Goal: Information Seeking & Learning: Learn about a topic

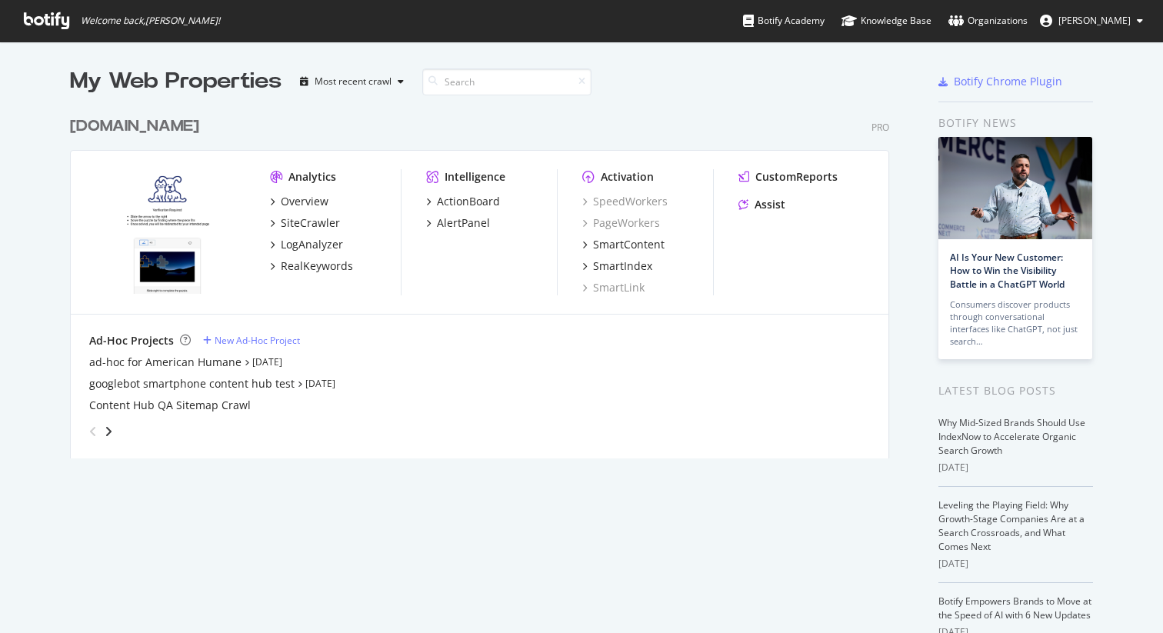
scroll to position [362, 832]
click at [308, 242] on div "LogAnalyzer" at bounding box center [312, 244] width 62 height 15
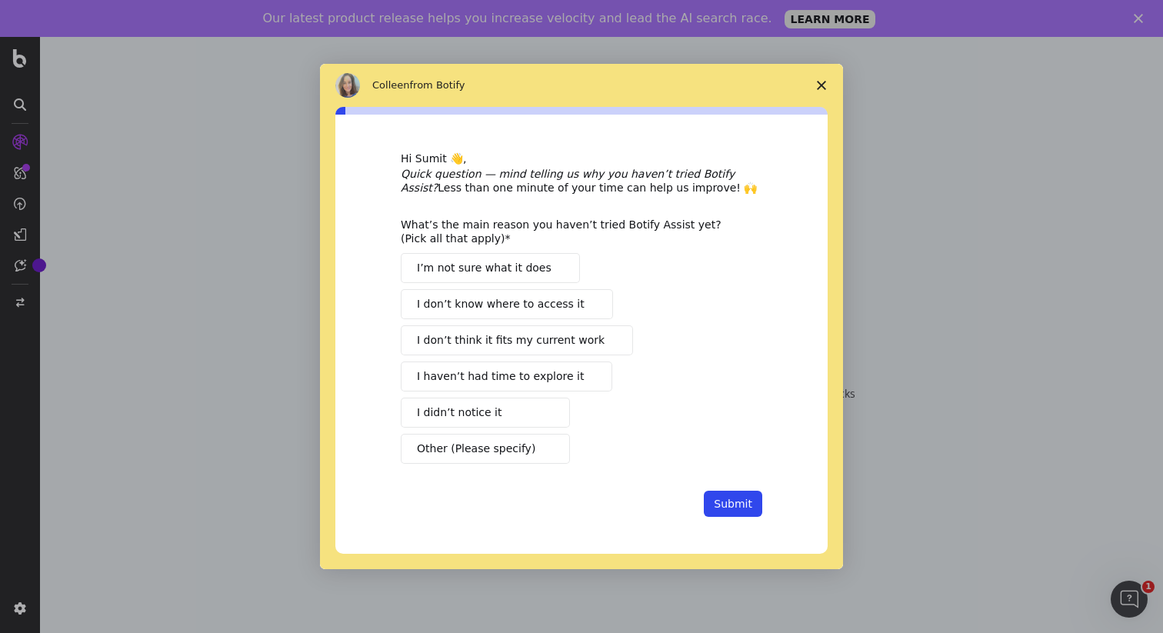
click at [822, 85] on polygon "Close survey" at bounding box center [821, 85] width 9 height 9
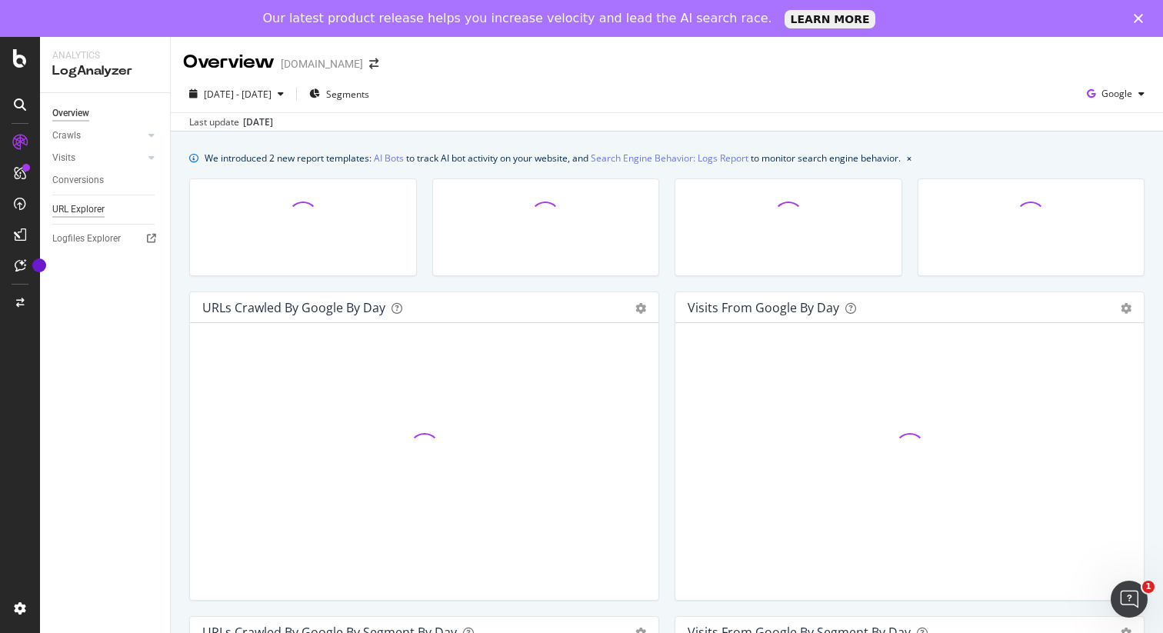
click at [92, 210] on div "URL Explorer" at bounding box center [78, 210] width 52 height 16
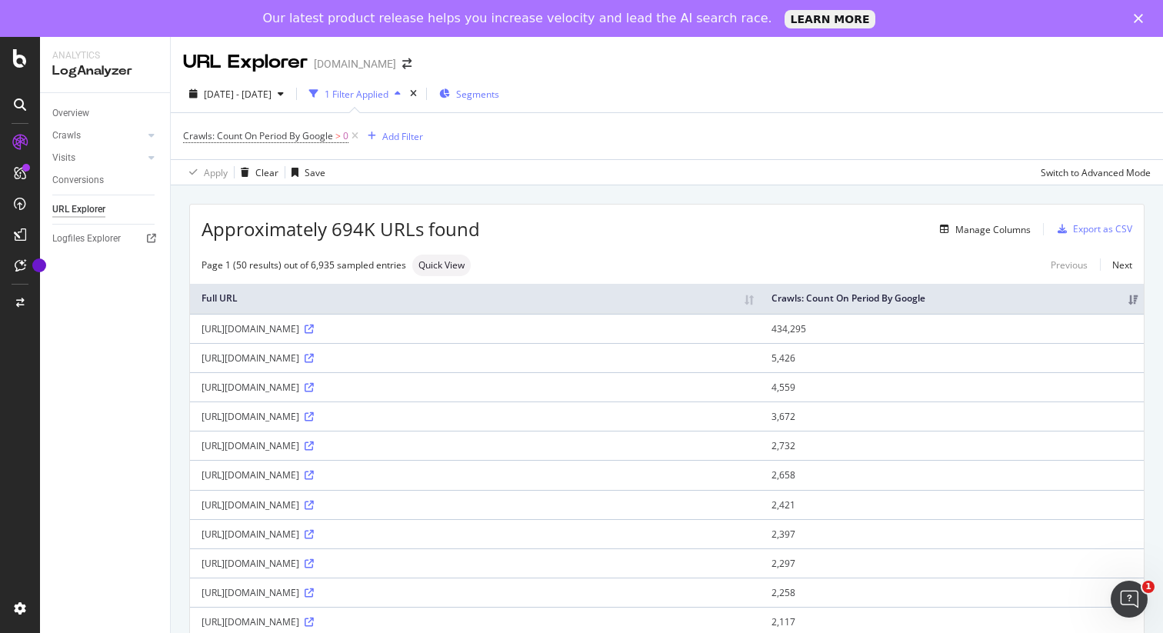
click at [499, 93] on span "Segments" at bounding box center [477, 94] width 43 height 13
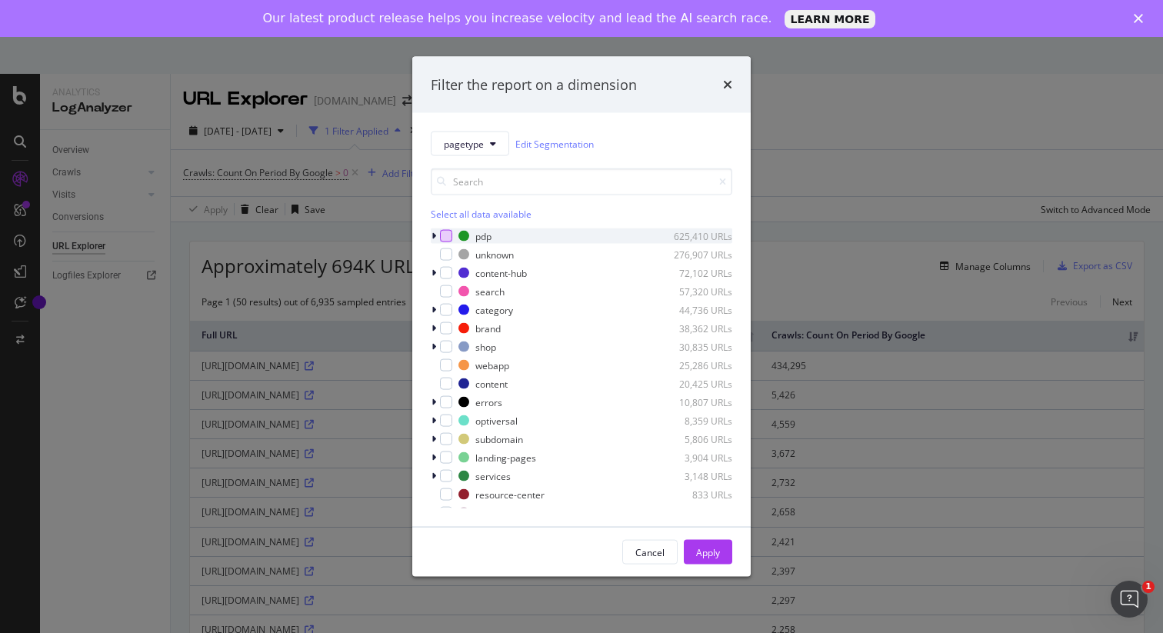
click at [449, 235] on div "modal" at bounding box center [446, 236] width 12 height 12
click at [705, 554] on div "Apply" at bounding box center [708, 551] width 24 height 13
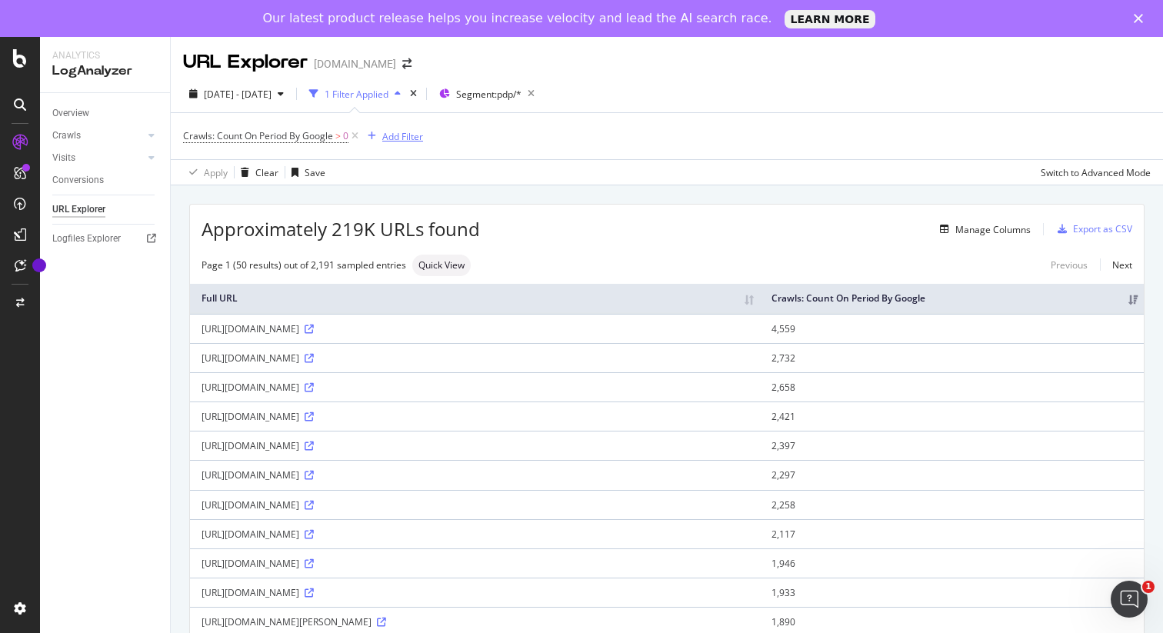
click at [409, 132] on div "Add Filter" at bounding box center [402, 136] width 41 height 13
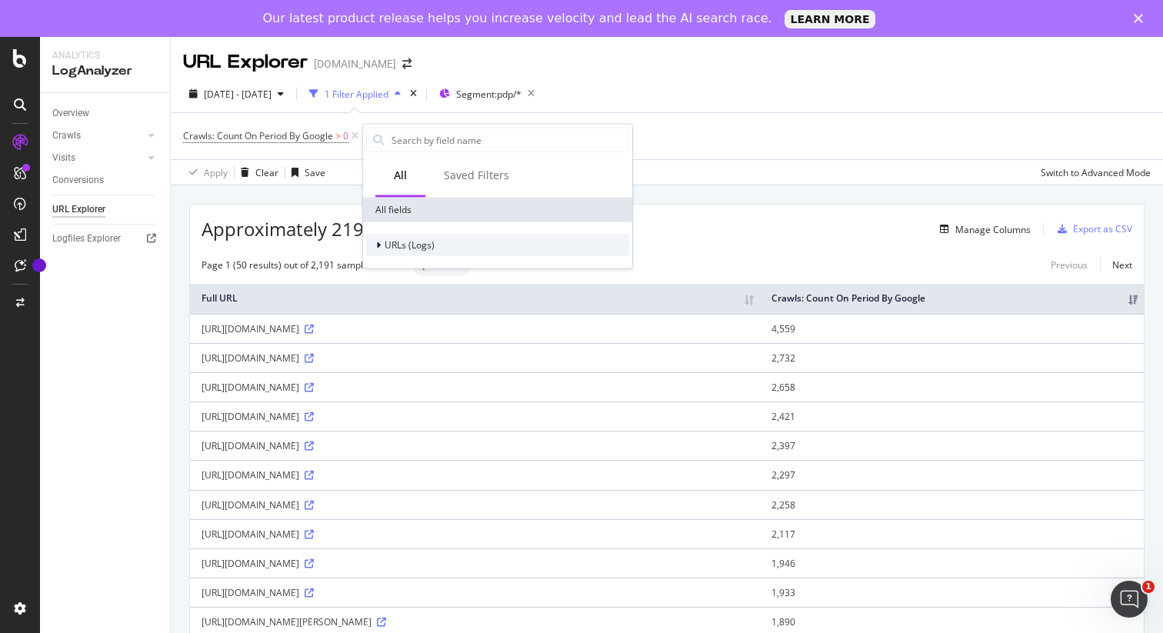
click at [380, 241] on icon at bounding box center [378, 245] width 5 height 9
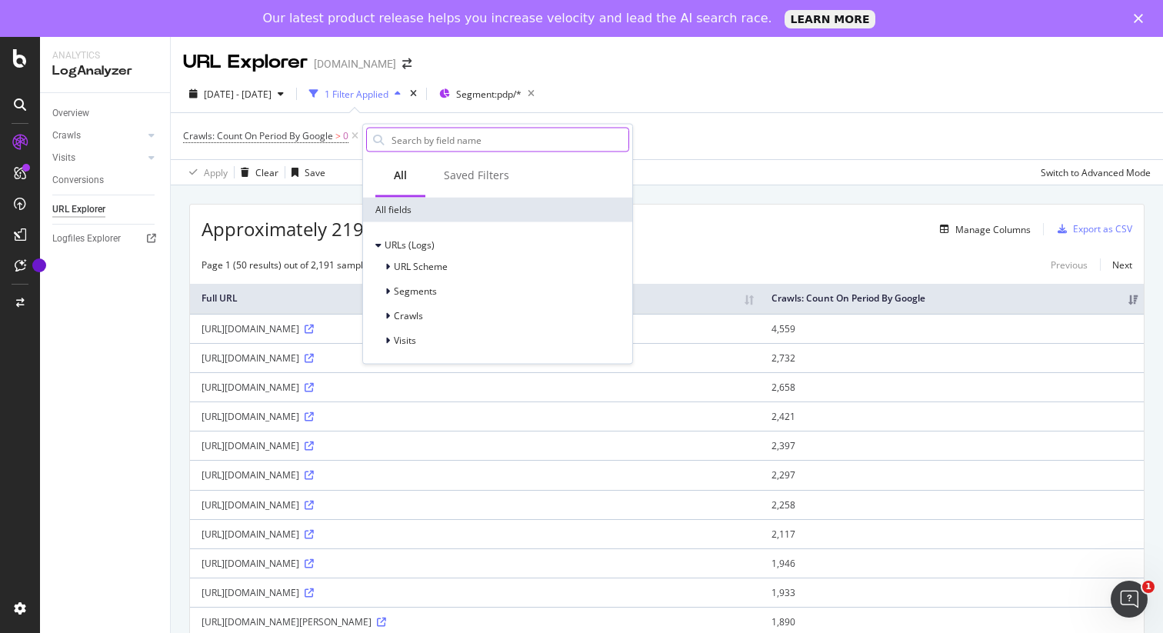
click at [435, 134] on input "text" at bounding box center [509, 139] width 239 height 23
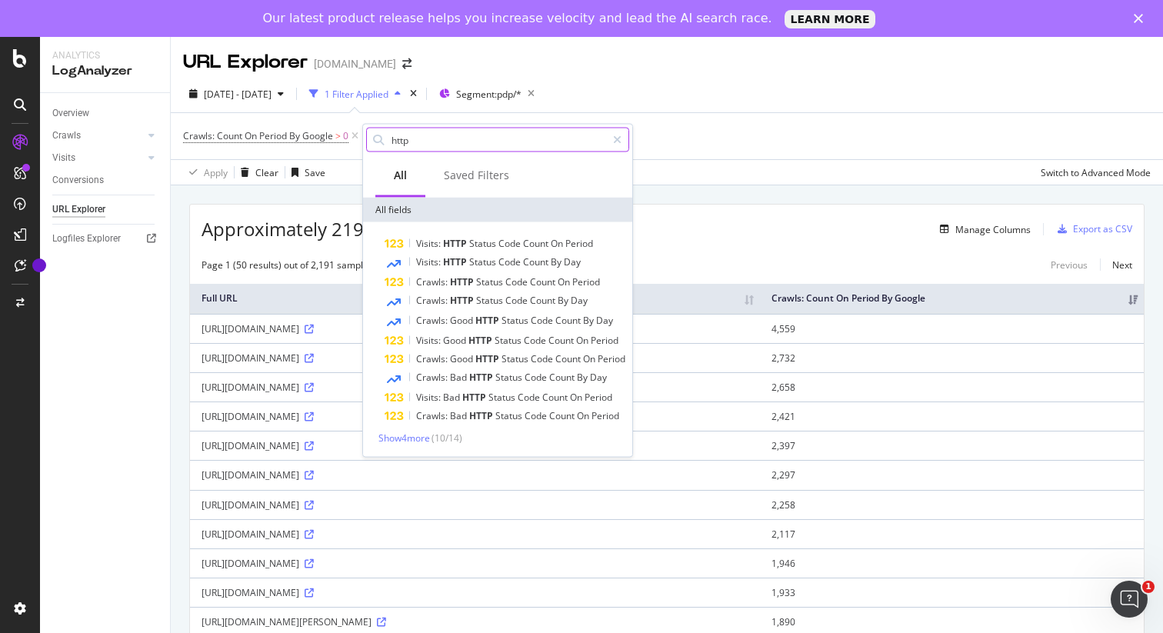
type input "http"
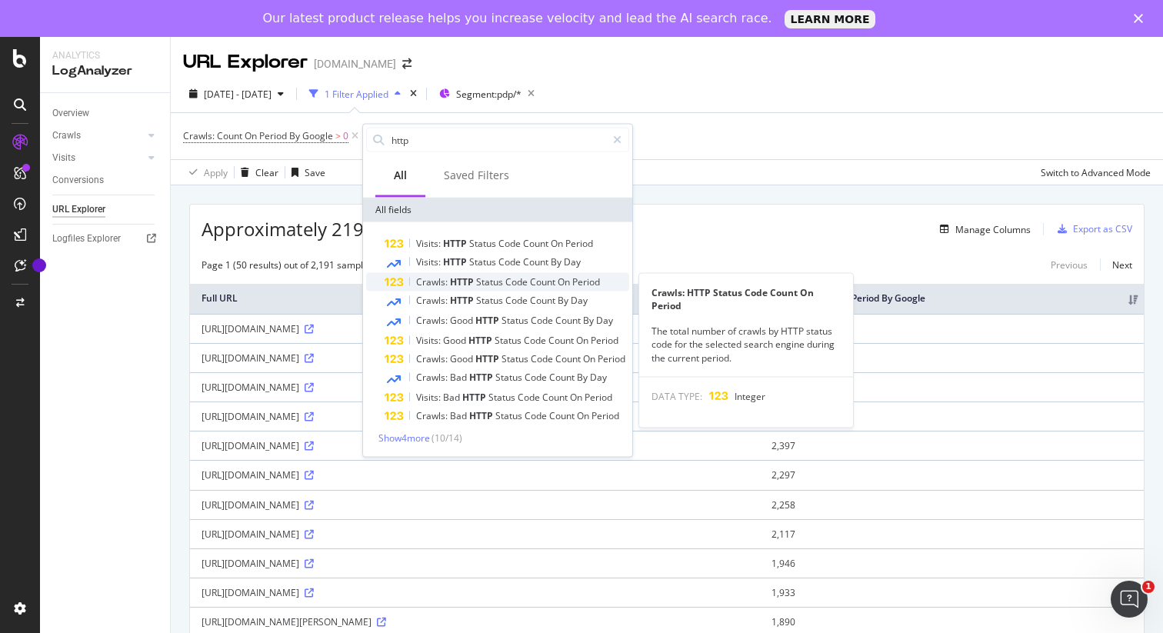
click at [541, 283] on span "Count" at bounding box center [544, 281] width 28 height 13
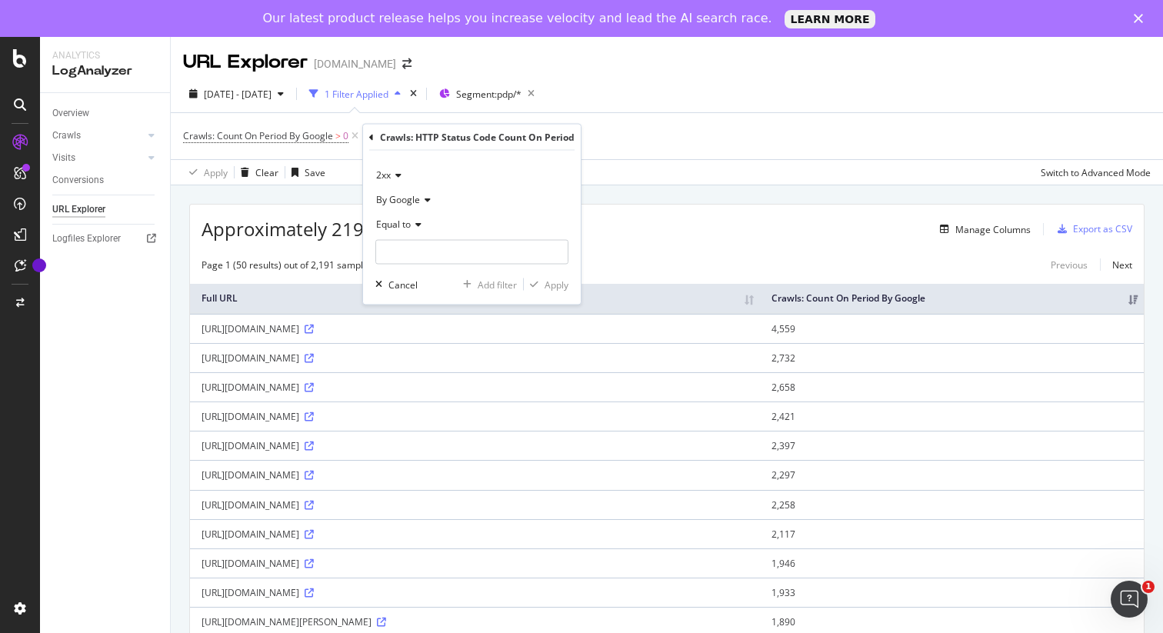
click at [399, 175] on icon at bounding box center [396, 175] width 11 height 9
click at [493, 173] on div "2xx" at bounding box center [471, 175] width 193 height 25
click at [419, 225] on icon at bounding box center [416, 224] width 11 height 9
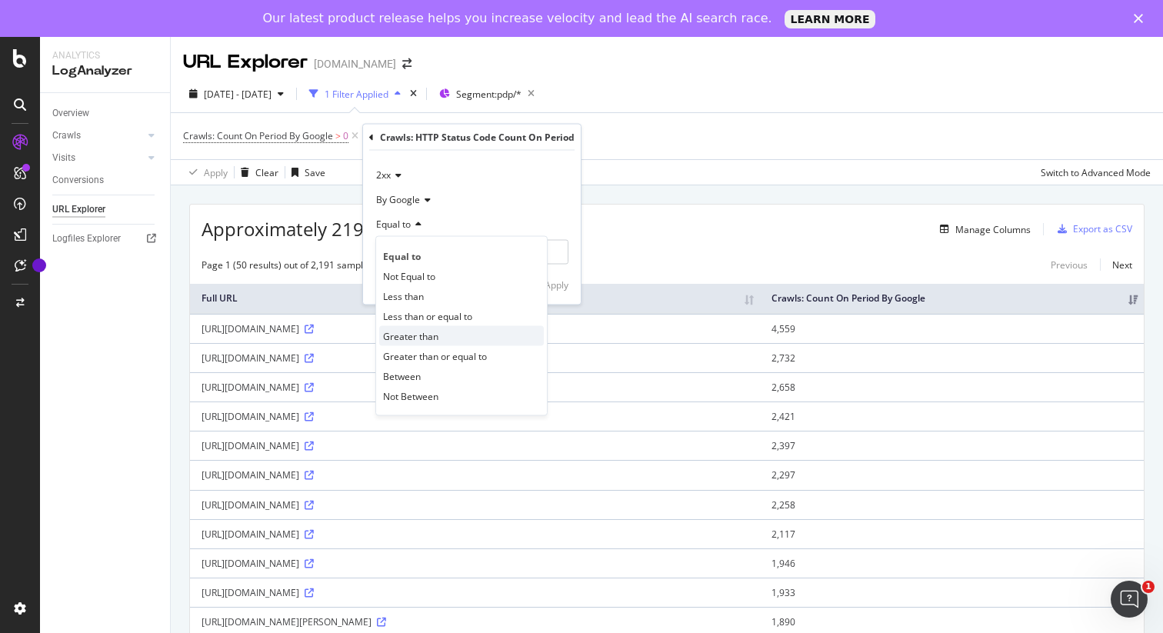
click at [417, 336] on span "Greater than" at bounding box center [410, 335] width 55 height 13
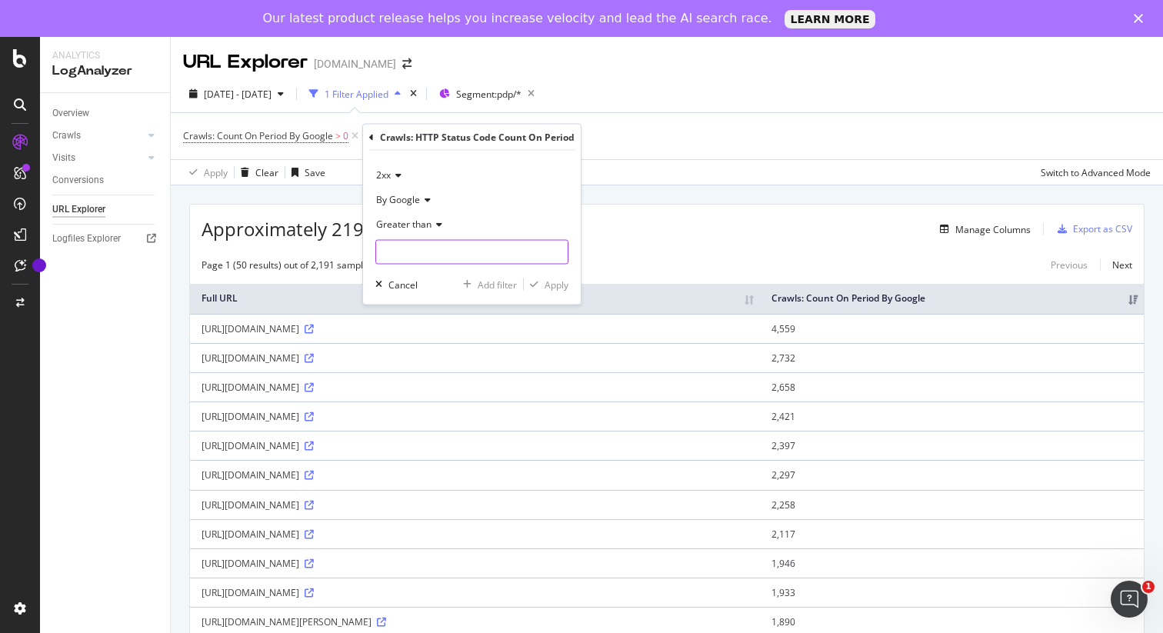
click at [425, 253] on input "number" at bounding box center [471, 252] width 193 height 25
type input "0"
click at [559, 279] on div "Apply" at bounding box center [557, 284] width 24 height 13
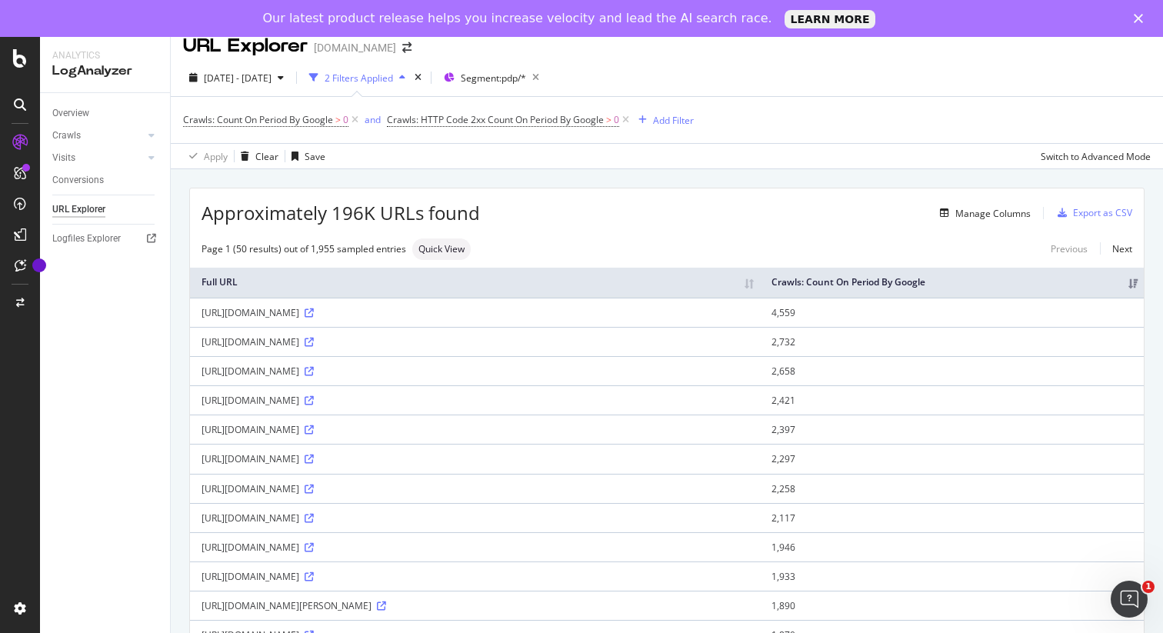
scroll to position [15, 0]
click at [999, 215] on div "Manage Columns" at bounding box center [993, 214] width 75 height 13
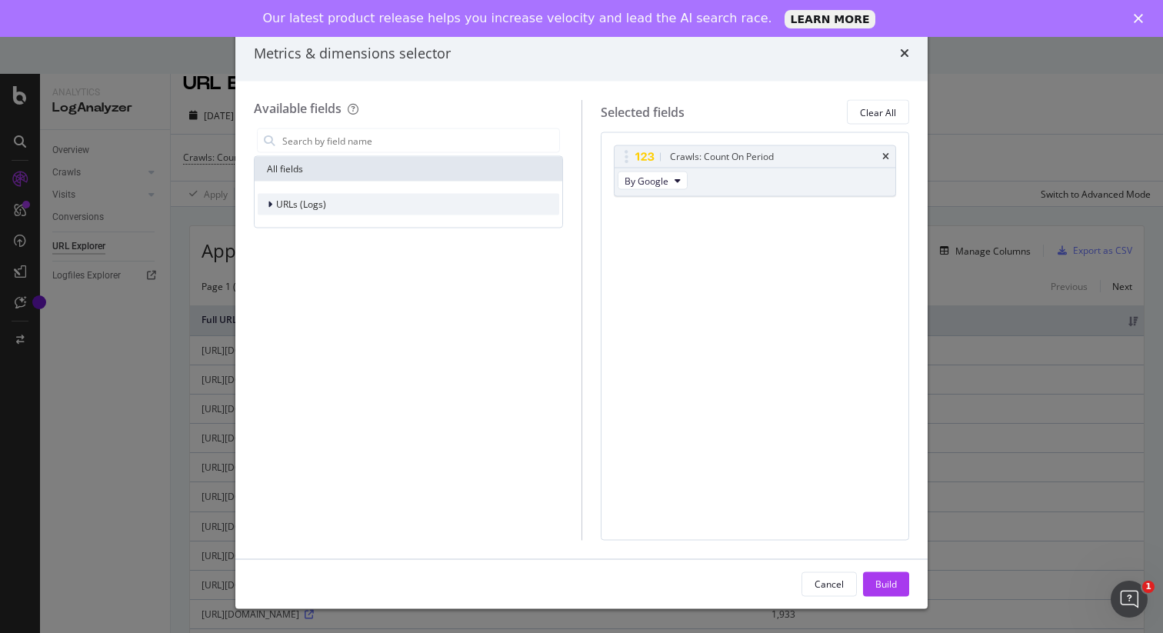
click at [275, 207] on div "modal" at bounding box center [271, 204] width 9 height 15
click at [315, 160] on div "All fields" at bounding box center [409, 169] width 308 height 25
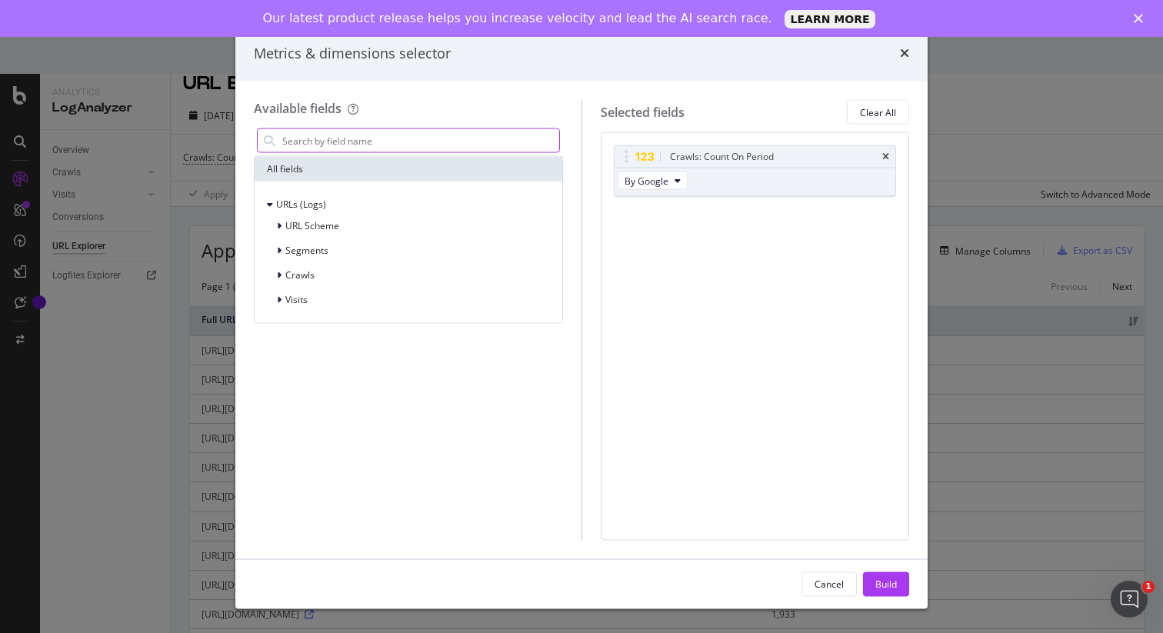
click at [342, 145] on input "modal" at bounding box center [420, 140] width 279 height 23
type input "crawls"
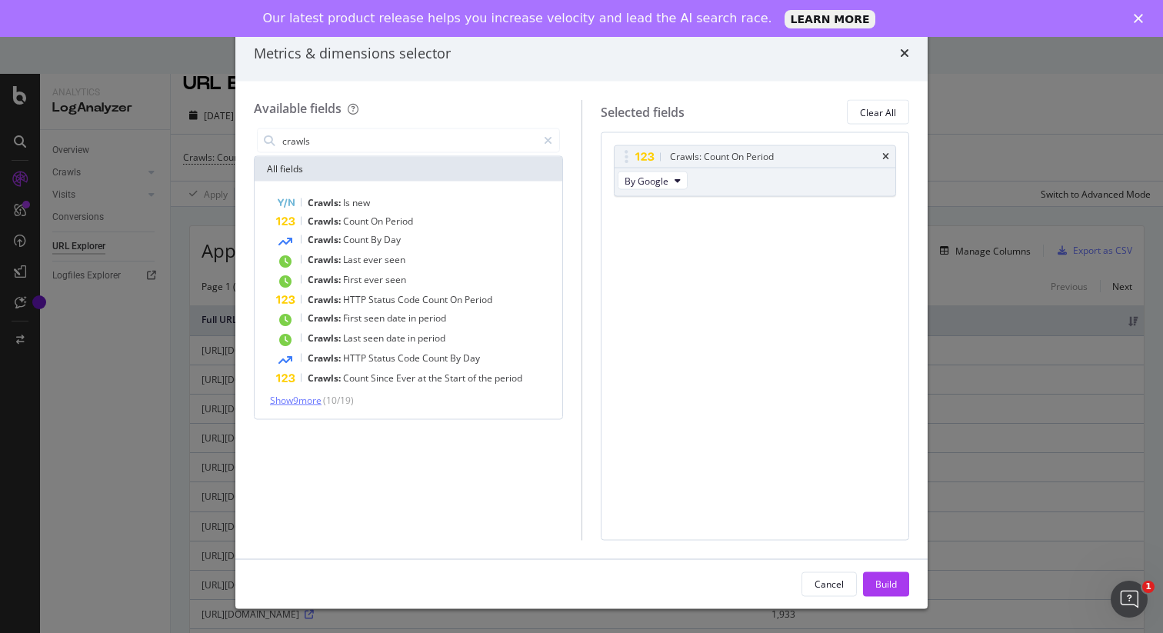
click at [308, 402] on span "Show 9 more" at bounding box center [296, 400] width 52 height 13
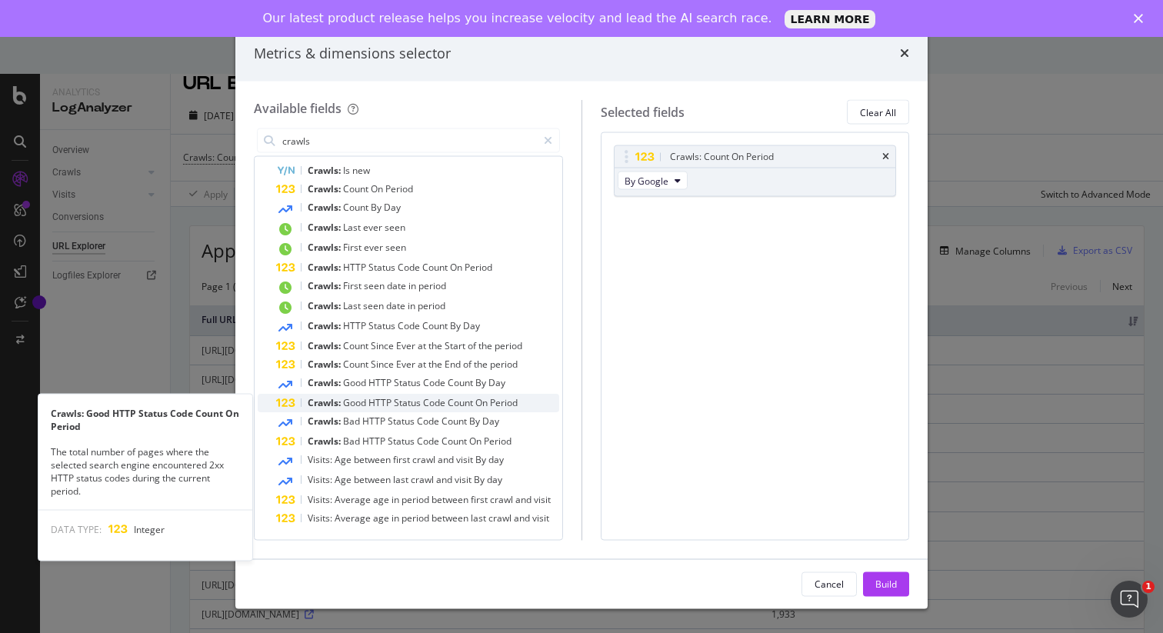
scroll to position [0, 0]
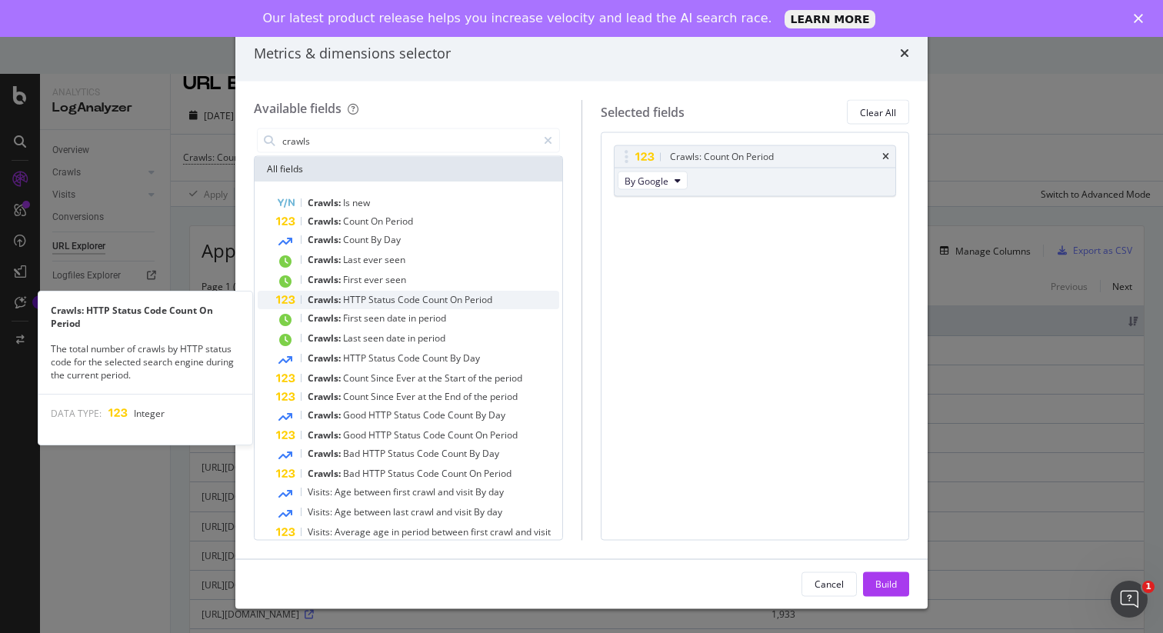
click at [367, 303] on span "HTTP" at bounding box center [355, 299] width 25 height 13
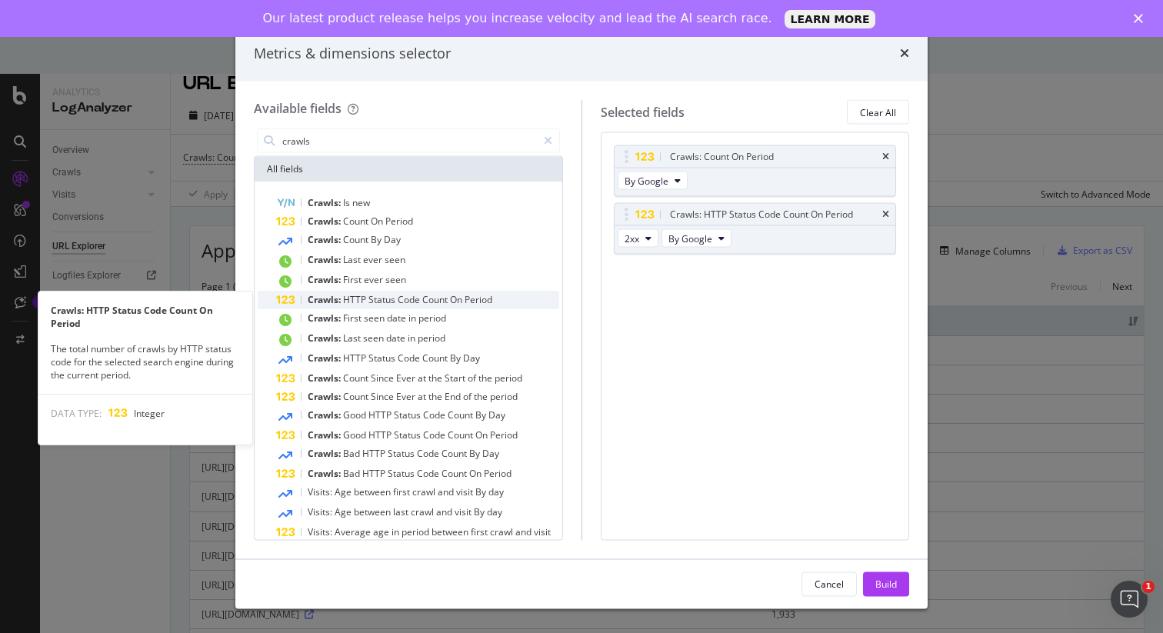
click at [416, 301] on span "Code" at bounding box center [410, 299] width 25 height 13
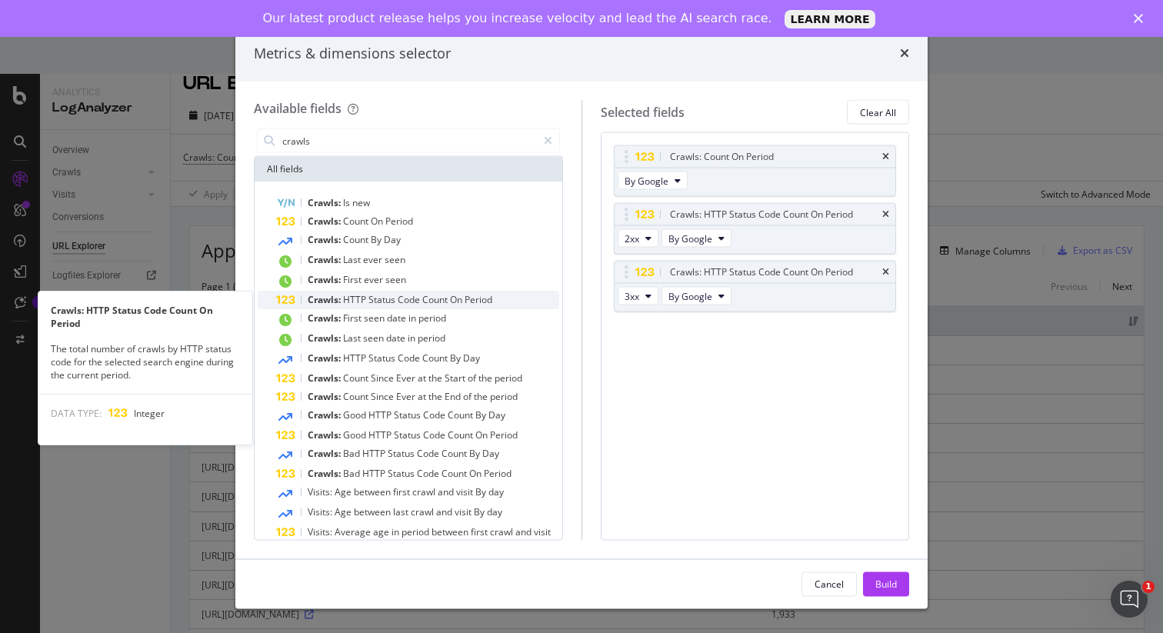
click at [420, 301] on span "Code" at bounding box center [410, 299] width 25 height 13
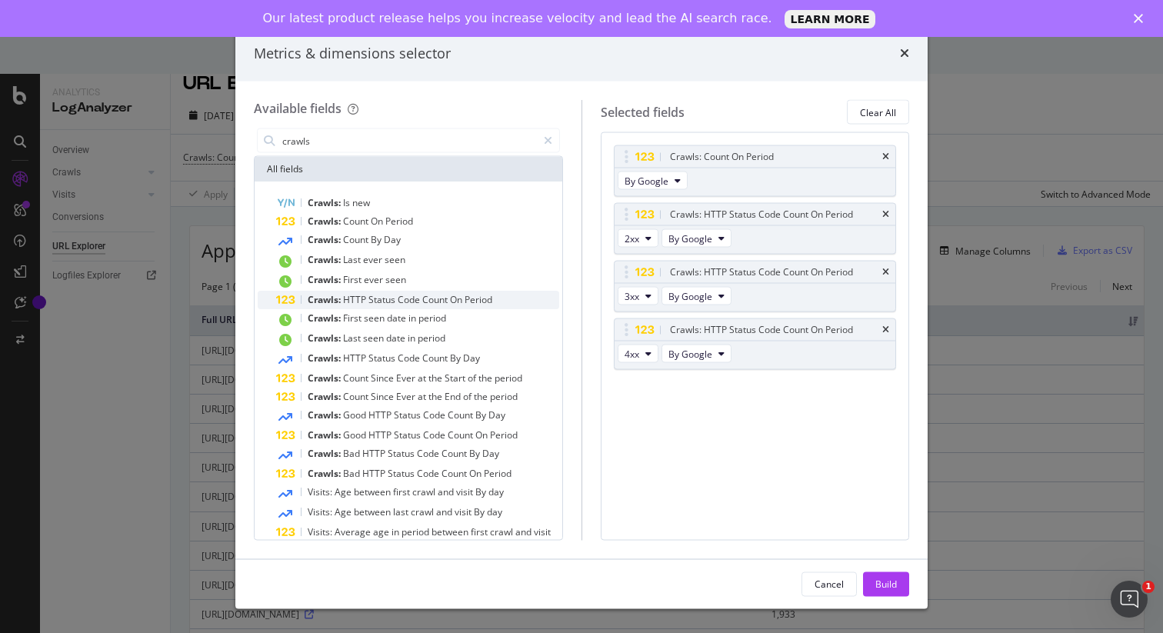
click at [450, 301] on span "Count" at bounding box center [436, 299] width 28 height 13
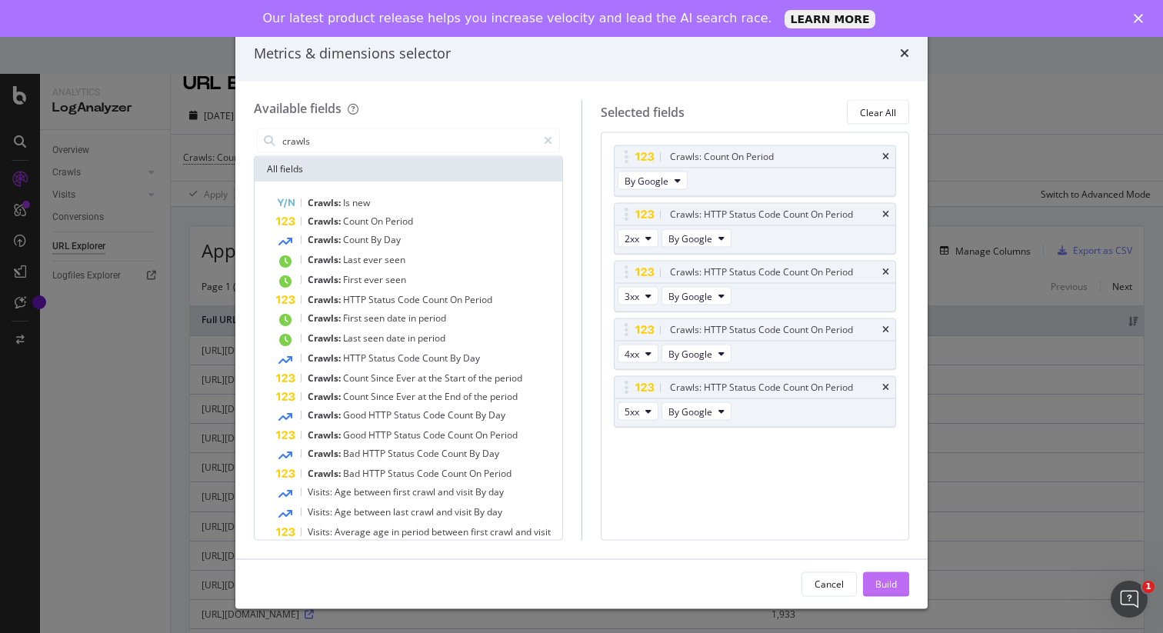
click at [889, 584] on div "Build" at bounding box center [887, 583] width 22 height 13
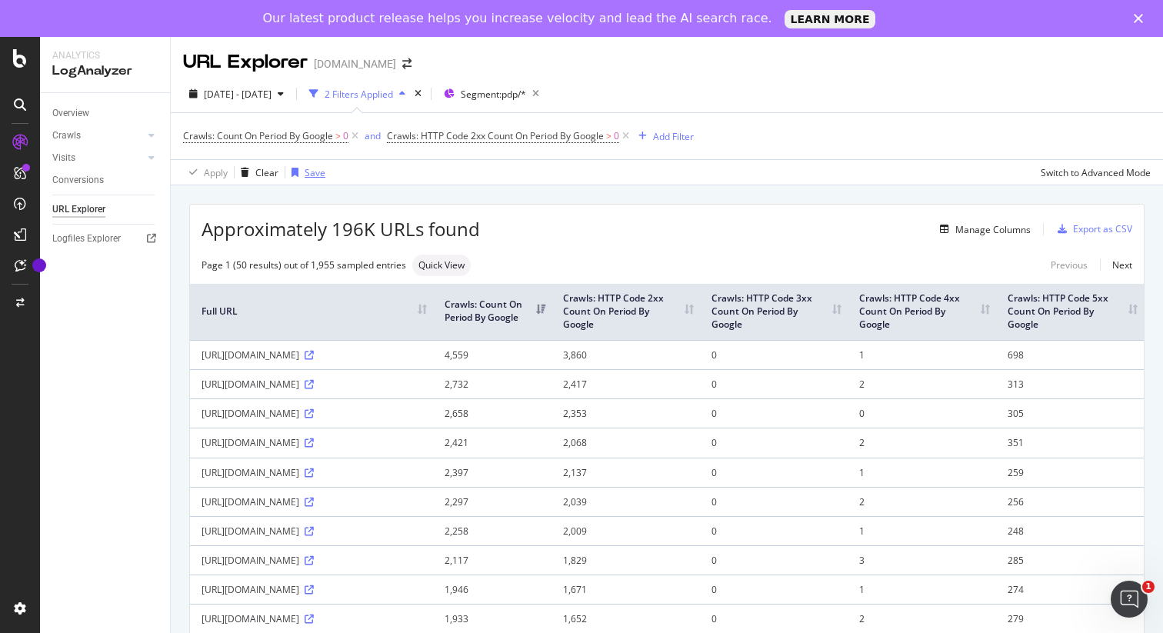
click at [311, 177] on div "Save" at bounding box center [315, 172] width 21 height 13
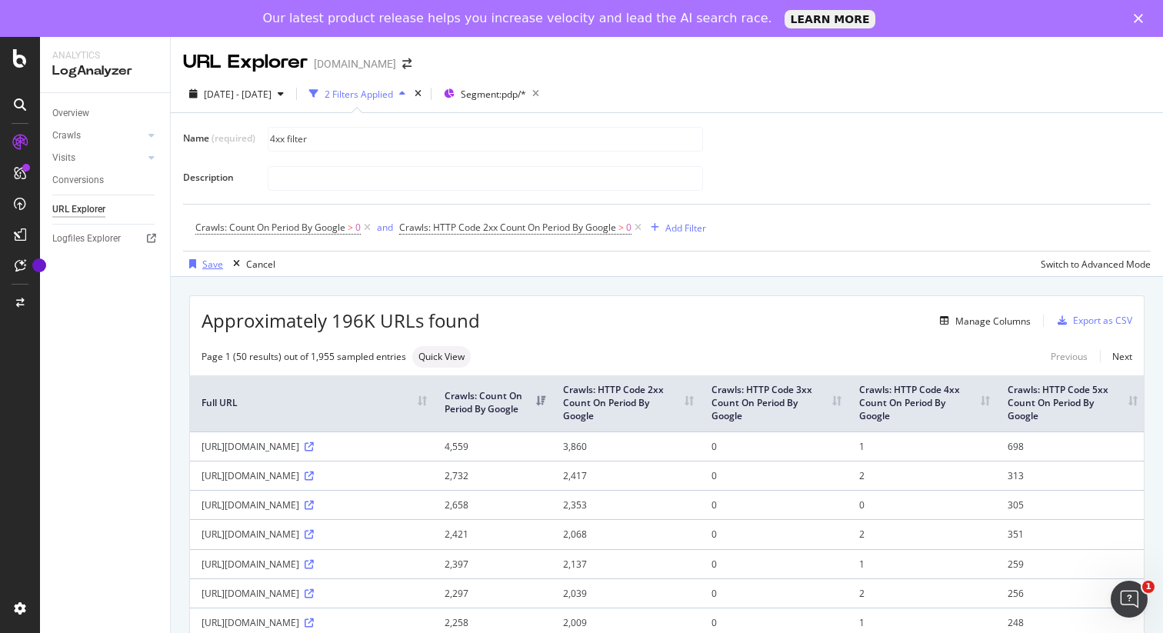
type input "4xx filter"
click at [205, 265] on div "Save" at bounding box center [212, 264] width 21 height 13
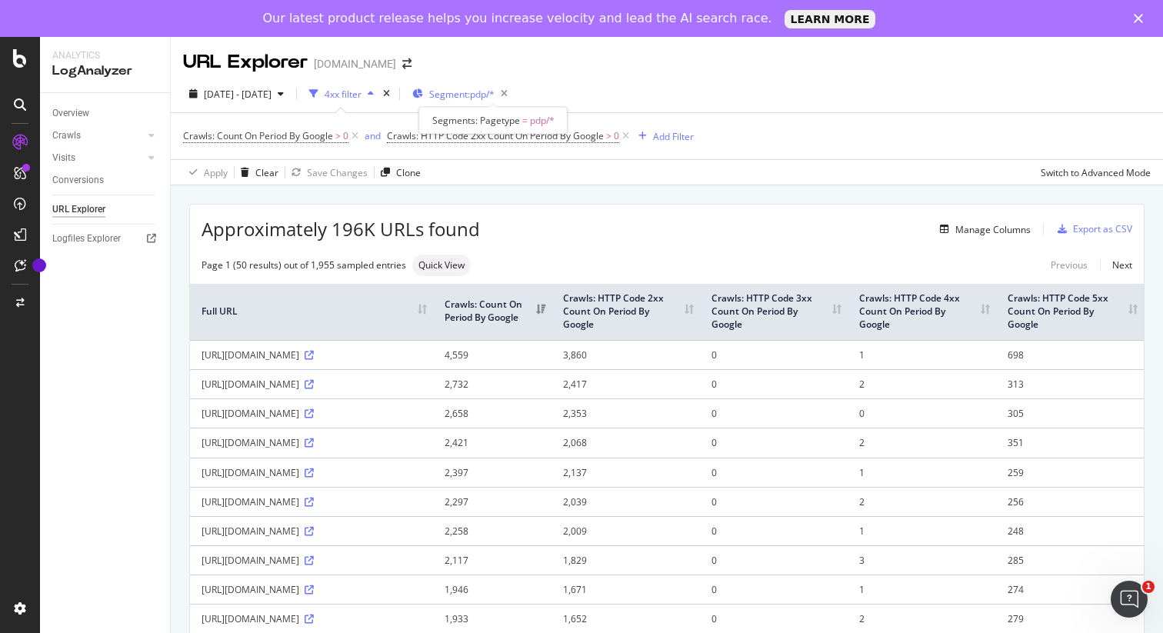
click at [495, 95] on span "Segment: pdp/*" at bounding box center [461, 94] width 65 height 13
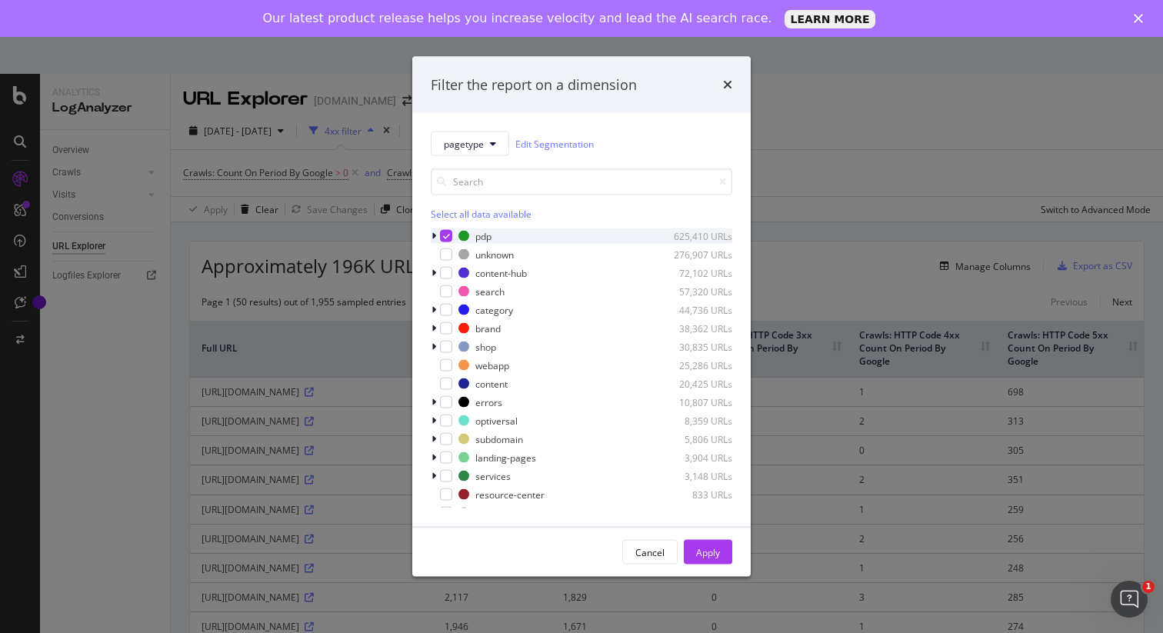
click at [449, 233] on icon "modal" at bounding box center [446, 236] width 7 height 8
click at [448, 279] on div "modal" at bounding box center [446, 273] width 12 height 12
click at [435, 275] on icon "modal" at bounding box center [434, 273] width 5 height 9
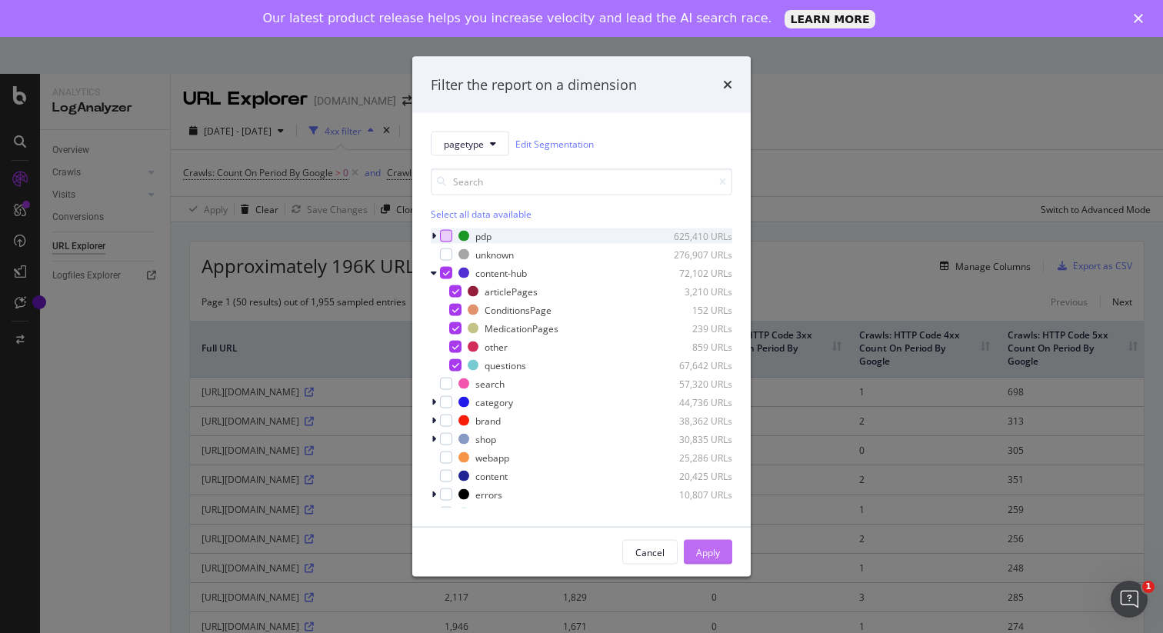
click at [716, 549] on div "Apply" at bounding box center [708, 551] width 24 height 13
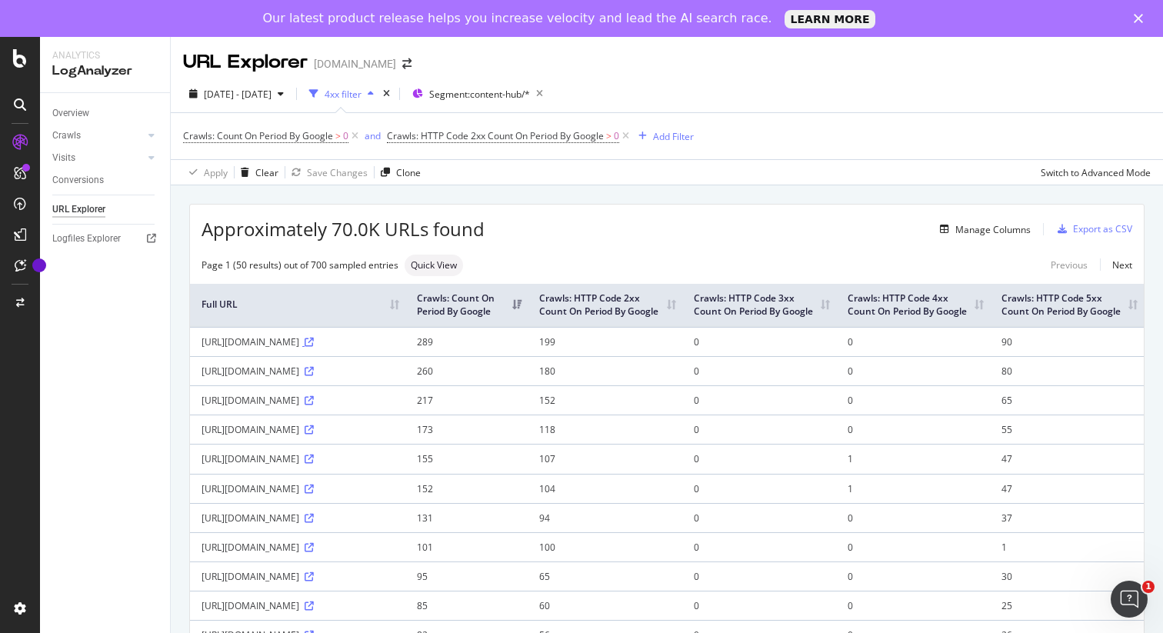
click at [314, 347] on icon at bounding box center [309, 342] width 9 height 9
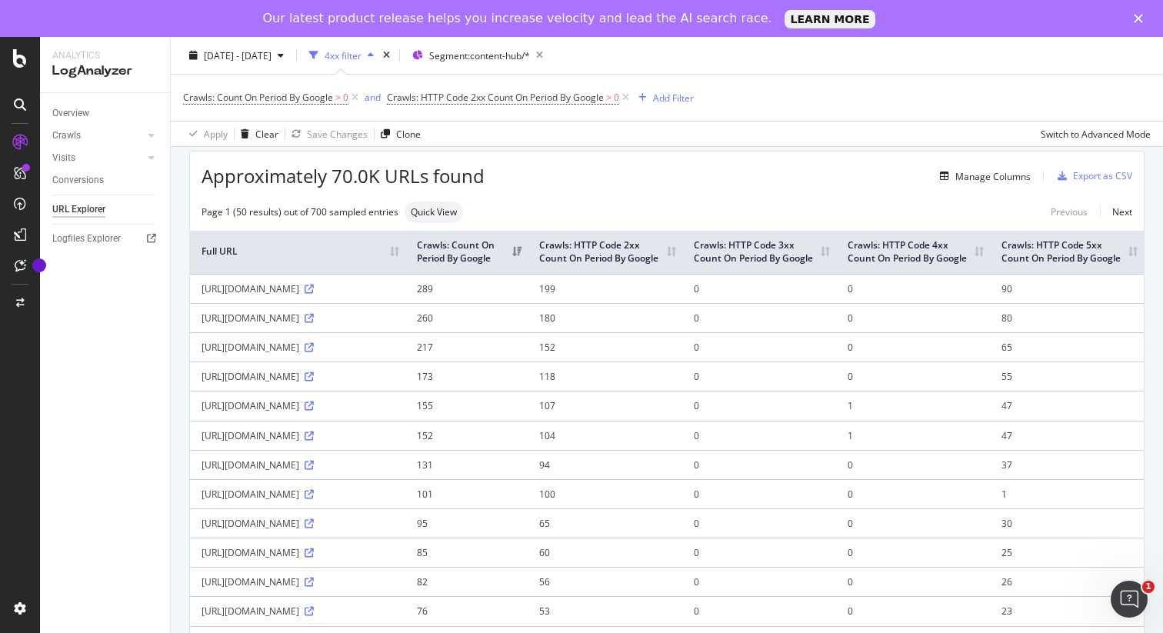
scroll to position [64, 0]
